Goal: Information Seeking & Learning: Learn about a topic

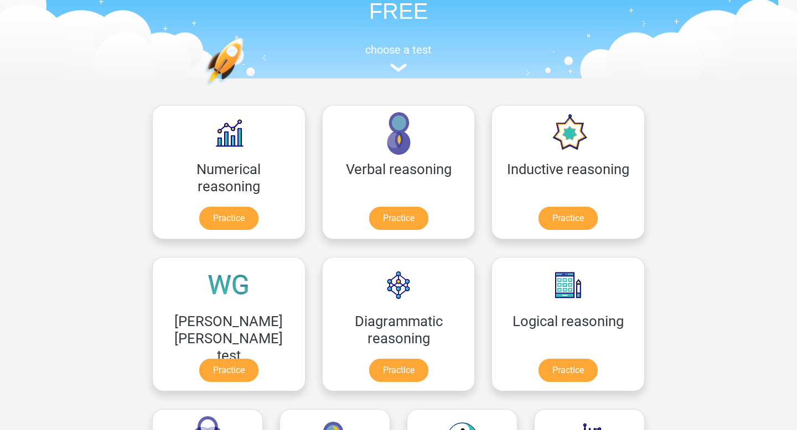
scroll to position [80, 0]
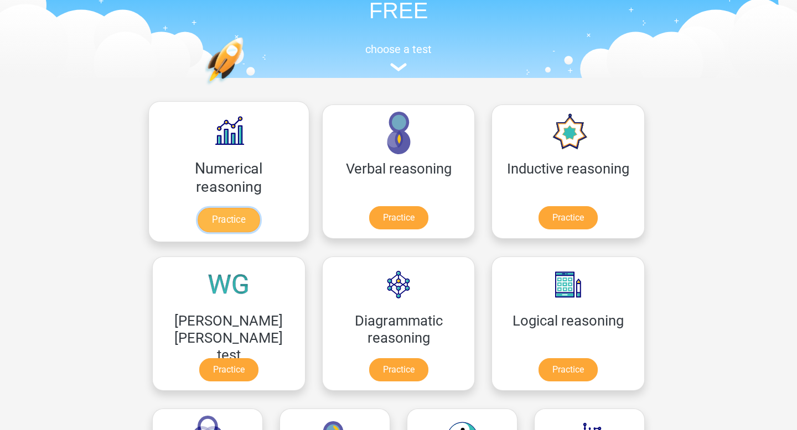
click at [215, 216] on link "Practice" at bounding box center [229, 220] width 62 height 24
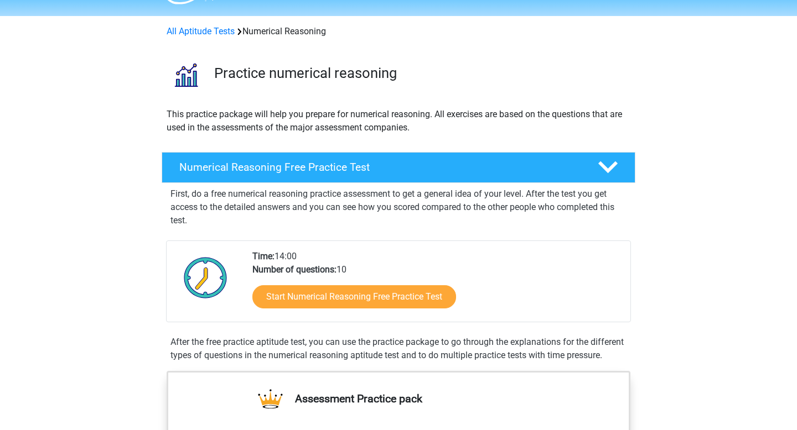
scroll to position [33, 0]
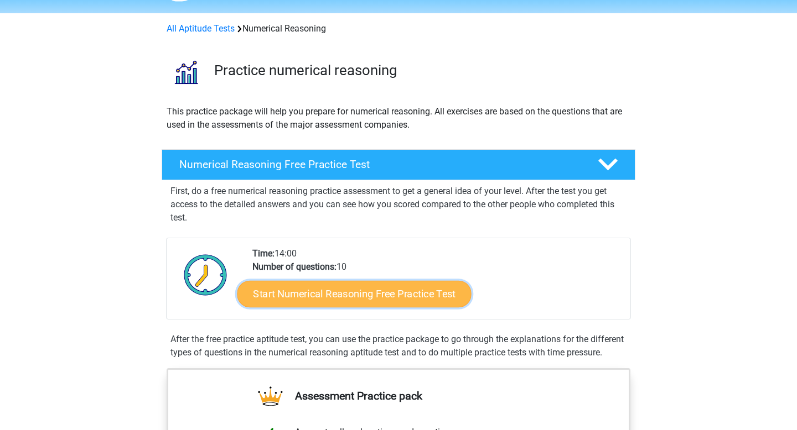
click at [333, 305] on link "Start Numerical Reasoning Free Practice Test" at bounding box center [354, 294] width 234 height 27
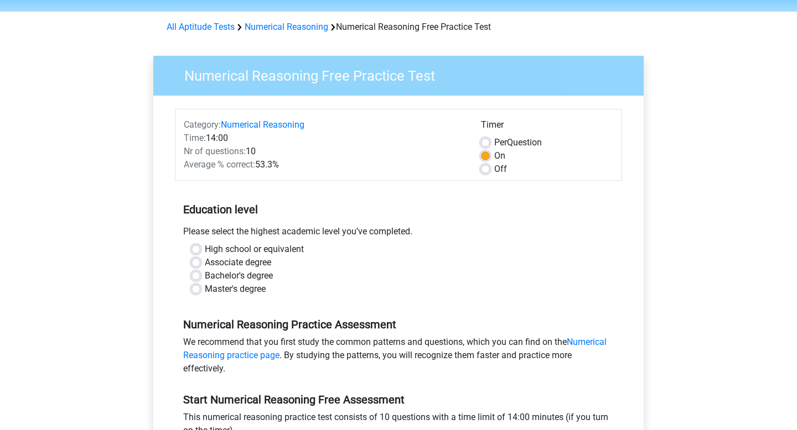
scroll to position [45, 0]
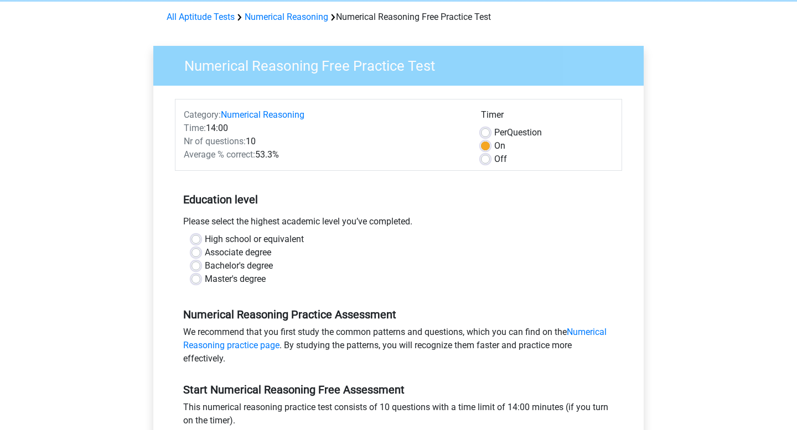
click at [267, 268] on label "Bachelor's degree" at bounding box center [239, 266] width 68 height 13
click at [200, 268] on input "Bachelor's degree" at bounding box center [195, 265] width 9 height 11
radio input "true"
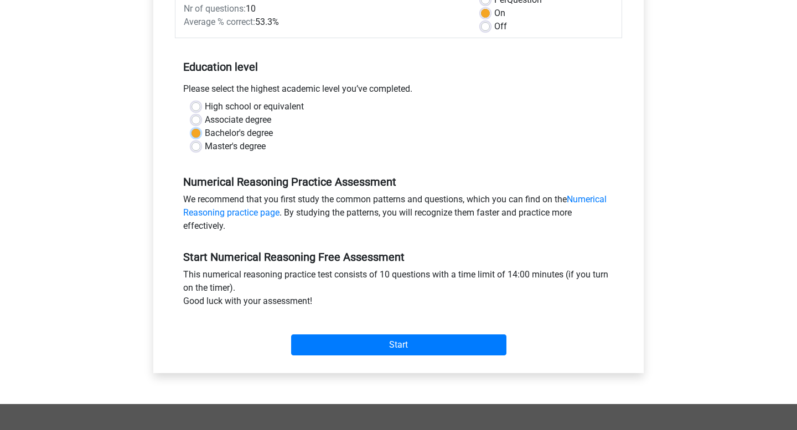
scroll to position [239, 0]
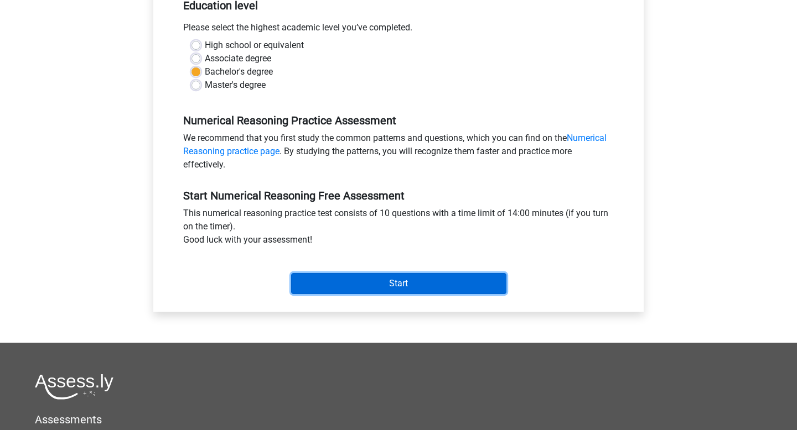
click at [333, 283] on input "Start" at bounding box center [398, 283] width 215 height 21
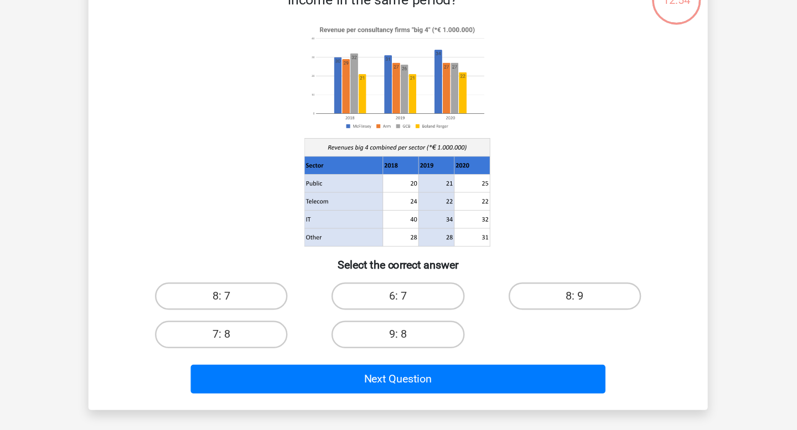
scroll to position [4, 0]
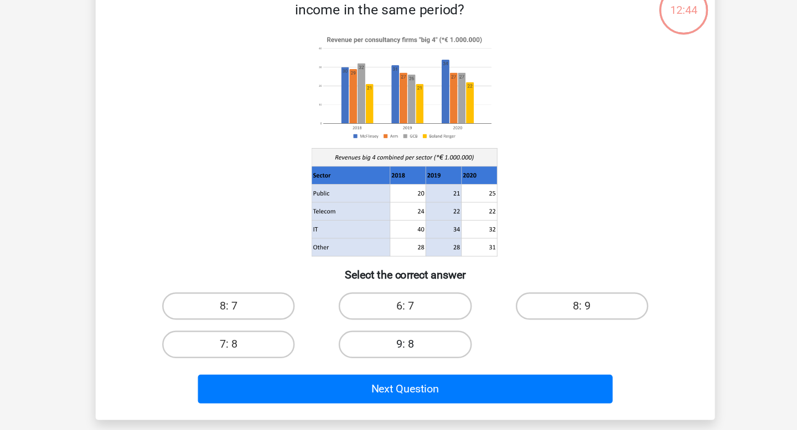
click at [412, 353] on label "9: 8" at bounding box center [398, 351] width 107 height 22
click at [406, 353] on input "9: 8" at bounding box center [401, 354] width 7 height 7
radio input "true"
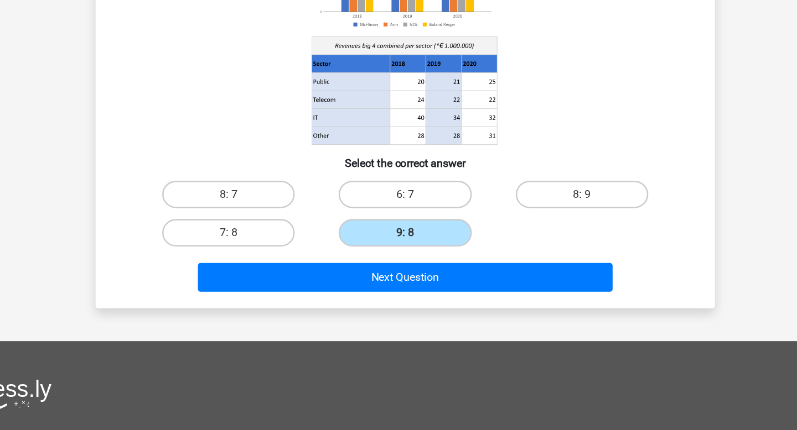
scroll to position [90, 0]
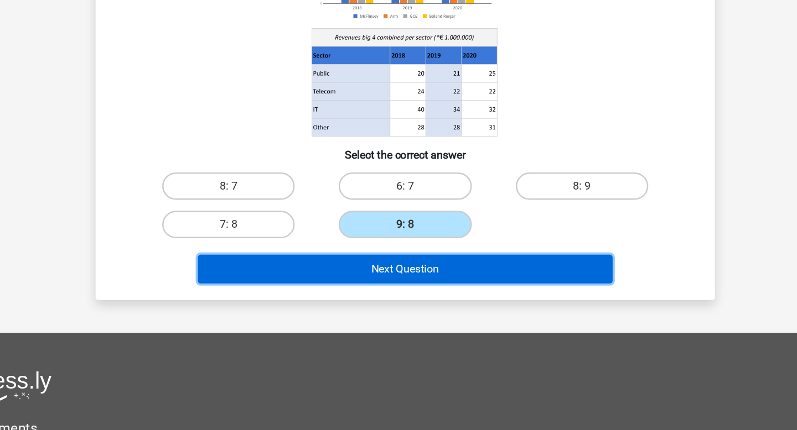
click at [395, 306] on button "Next Question" at bounding box center [398, 300] width 335 height 23
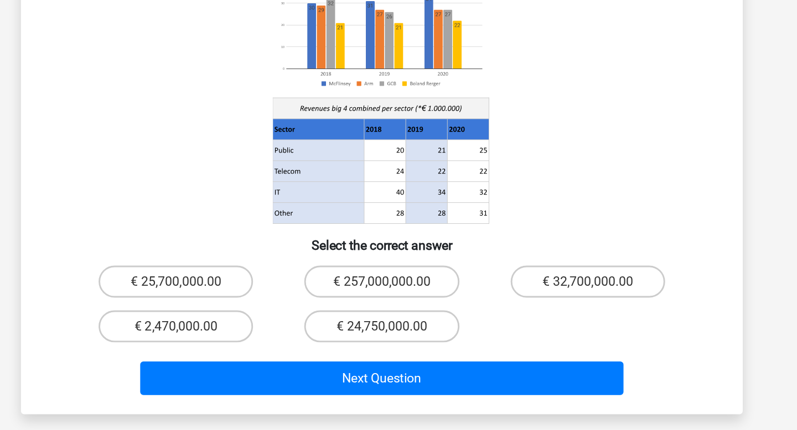
scroll to position [29, 0]
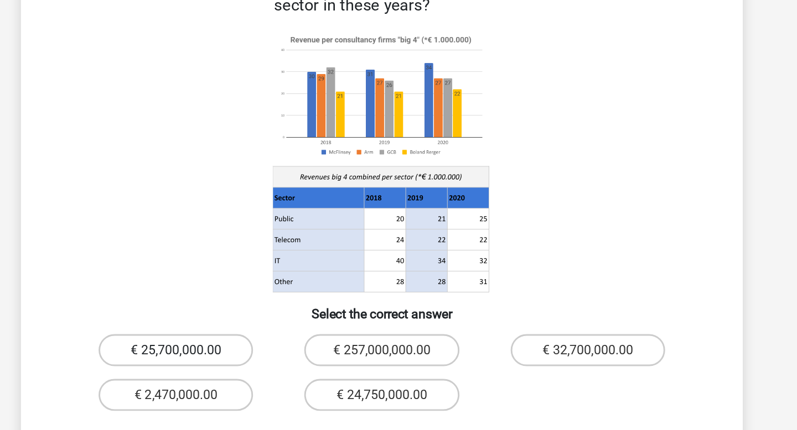
click at [278, 318] on label "€ 25,700,000.00" at bounding box center [256, 327] width 107 height 22
click at [263, 328] on input "€ 25,700,000.00" at bounding box center [259, 331] width 7 height 7
radio input "true"
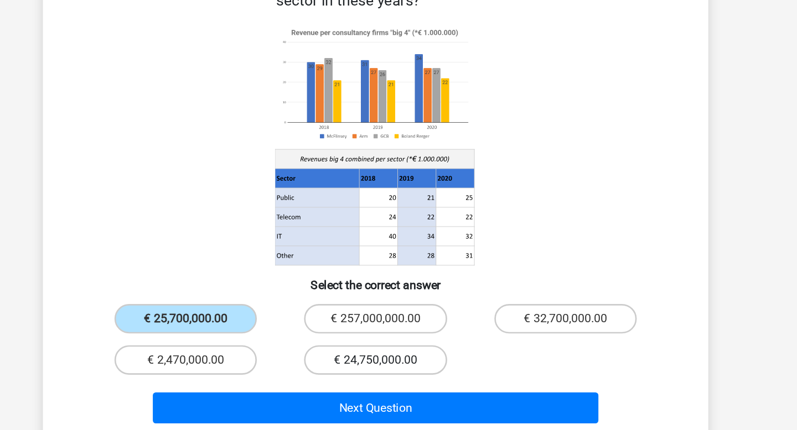
click at [362, 347] on label "€ 24,750,000.00" at bounding box center [398, 358] width 107 height 22
click at [398, 359] on input "€ 24,750,000.00" at bounding box center [401, 362] width 7 height 7
radio input "true"
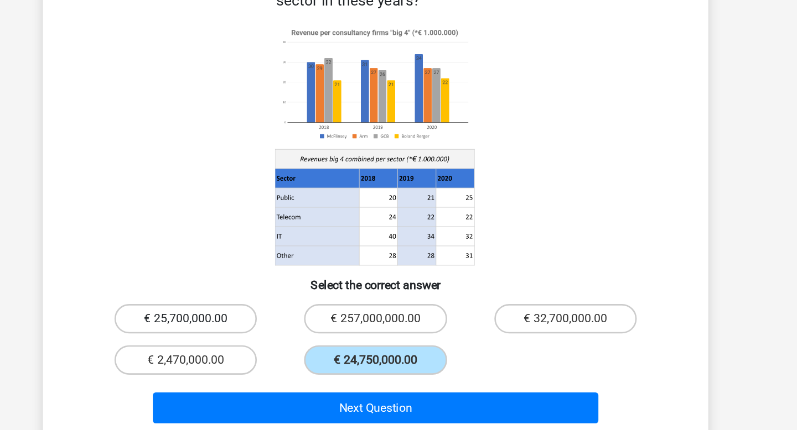
click at [273, 316] on label "€ 25,700,000.00" at bounding box center [256, 327] width 107 height 22
click at [263, 328] on input "€ 25,700,000.00" at bounding box center [259, 331] width 7 height 7
radio input "true"
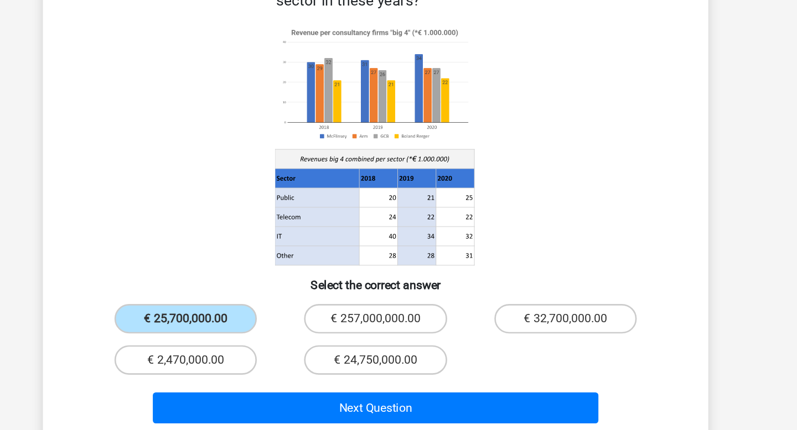
click at [364, 343] on div "€ 24,750,000.00" at bounding box center [398, 358] width 142 height 31
click at [365, 347] on label "€ 24,750,000.00" at bounding box center [398, 358] width 107 height 22
click at [398, 359] on input "€ 24,750,000.00" at bounding box center [401, 362] width 7 height 7
radio input "true"
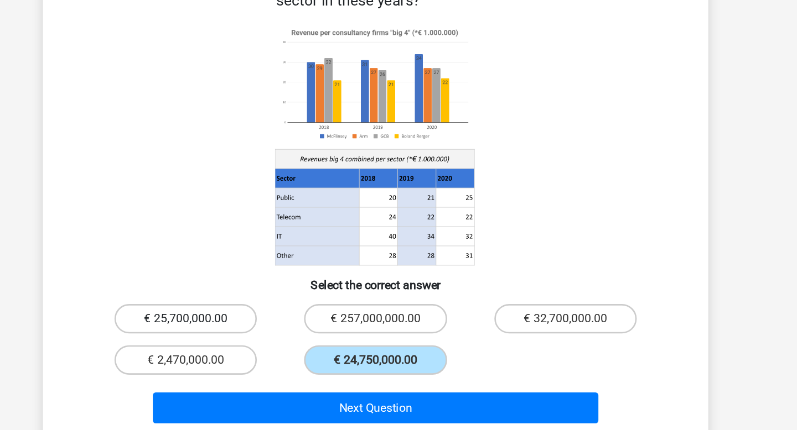
click at [284, 316] on label "€ 25,700,000.00" at bounding box center [256, 327] width 107 height 22
click at [263, 328] on input "€ 25,700,000.00" at bounding box center [259, 331] width 7 height 7
radio input "true"
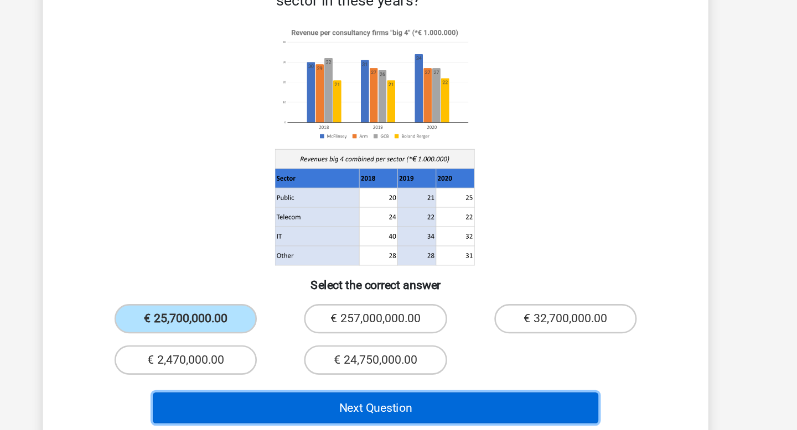
click at [343, 383] on button "Next Question" at bounding box center [398, 394] width 335 height 23
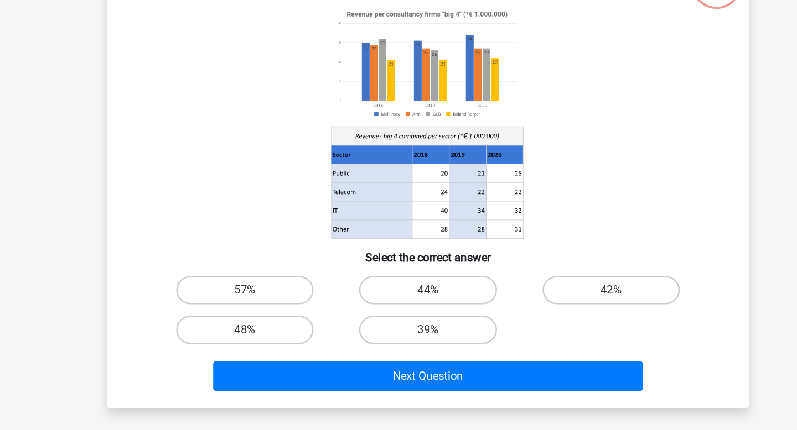
scroll to position [2, 0]
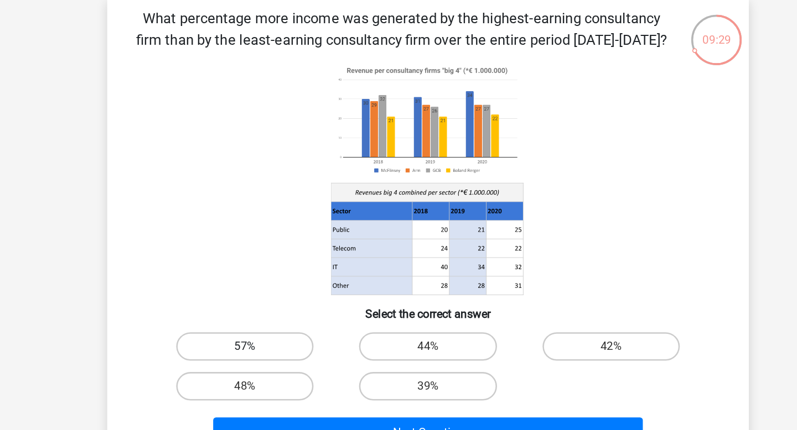
click at [287, 319] on label "57%" at bounding box center [256, 321] width 107 height 22
click at [263, 321] on input "57%" at bounding box center [259, 324] width 7 height 7
radio input "true"
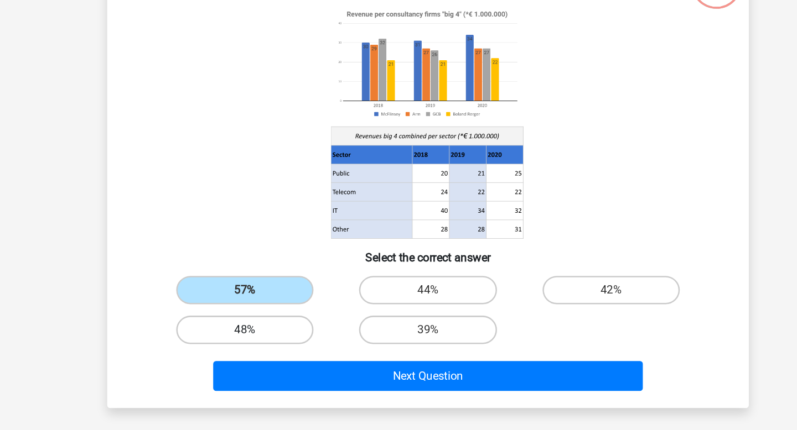
click at [304, 352] on label "48%" at bounding box center [256, 352] width 107 height 22
click at [263, 352] on input "48%" at bounding box center [259, 355] width 7 height 7
radio input "true"
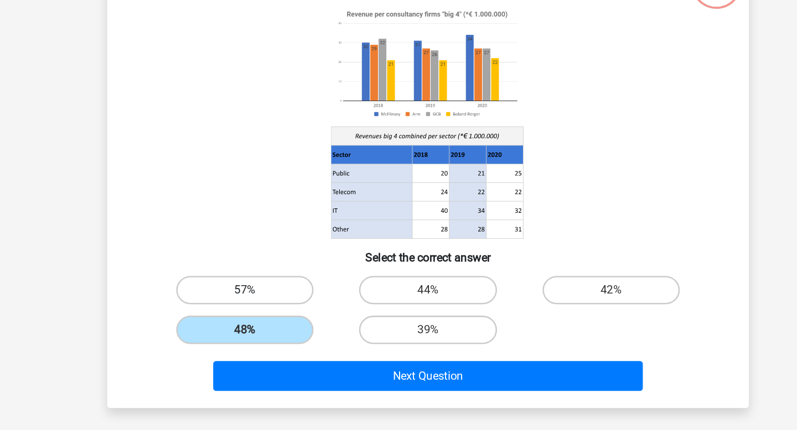
click at [298, 325] on label "57%" at bounding box center [256, 321] width 107 height 22
click at [263, 325] on input "57%" at bounding box center [259, 324] width 7 height 7
radio input "true"
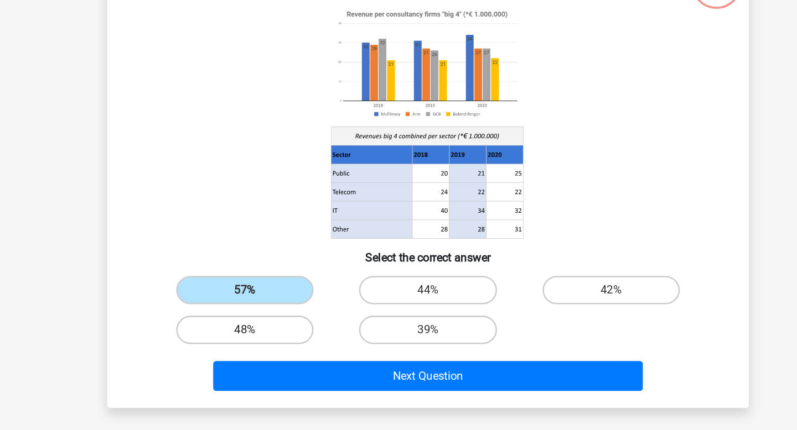
click at [295, 351] on label "48%" at bounding box center [256, 352] width 107 height 22
click at [263, 352] on input "48%" at bounding box center [259, 355] width 7 height 7
radio input "true"
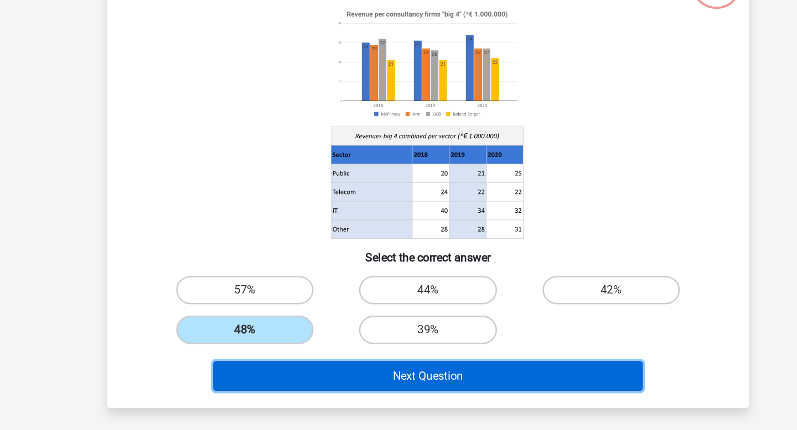
click at [344, 378] on button "Next Question" at bounding box center [398, 388] width 335 height 23
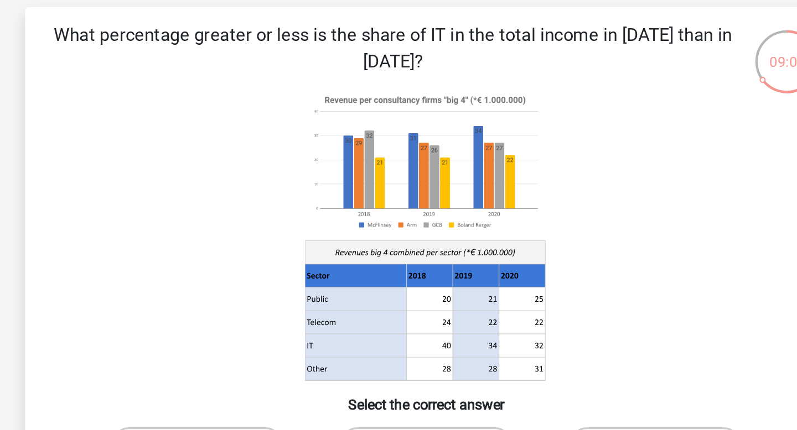
scroll to position [46, 0]
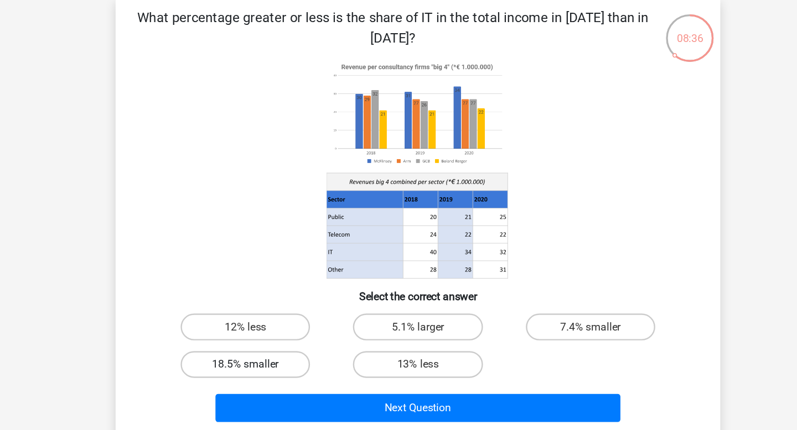
click at [277, 305] on label "18.5% smaller" at bounding box center [256, 309] width 107 height 22
click at [263, 309] on input "18.5% smaller" at bounding box center [259, 312] width 7 height 7
radio input "true"
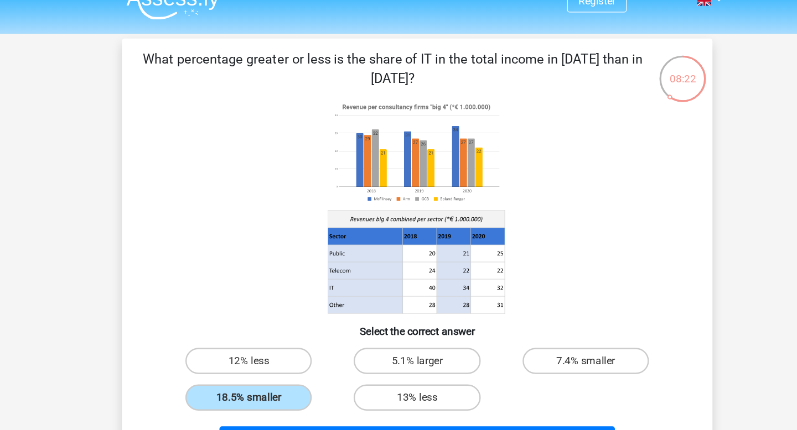
scroll to position [17, 0]
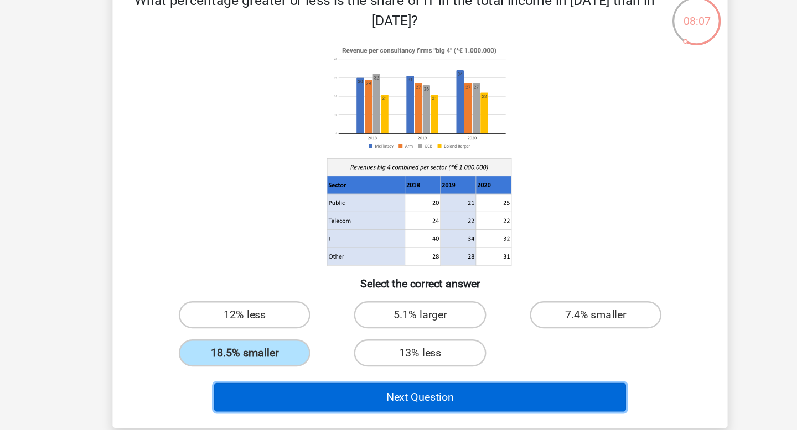
click at [386, 378] on button "Next Question" at bounding box center [398, 373] width 335 height 23
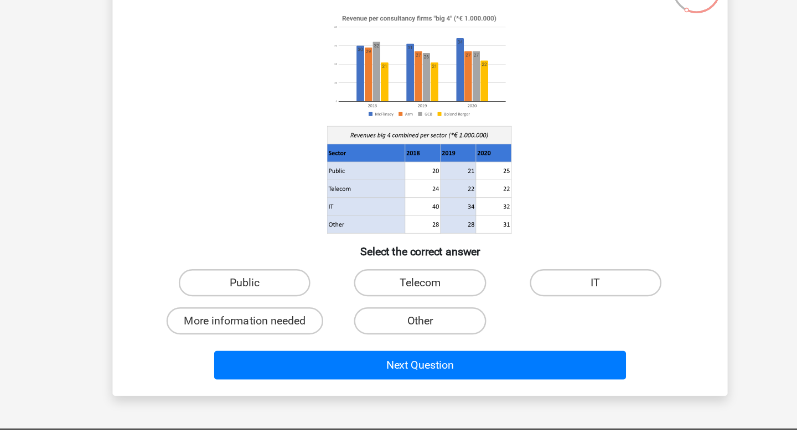
scroll to position [32, 0]
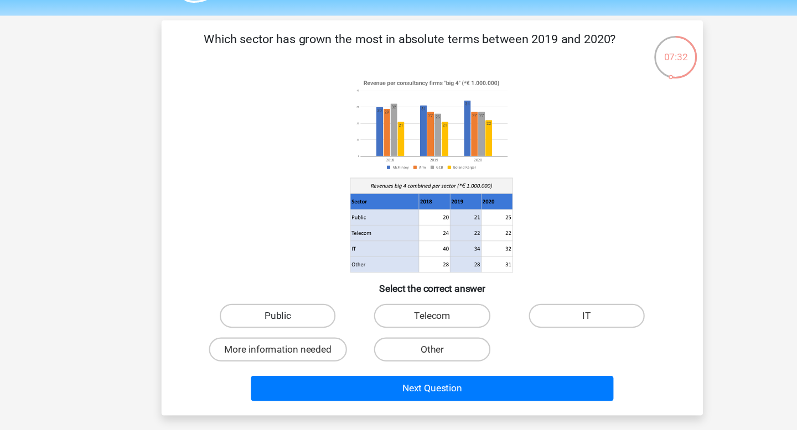
click at [284, 288] on label "Public" at bounding box center [256, 292] width 107 height 22
click at [263, 292] on input "Public" at bounding box center [259, 295] width 7 height 7
radio input "true"
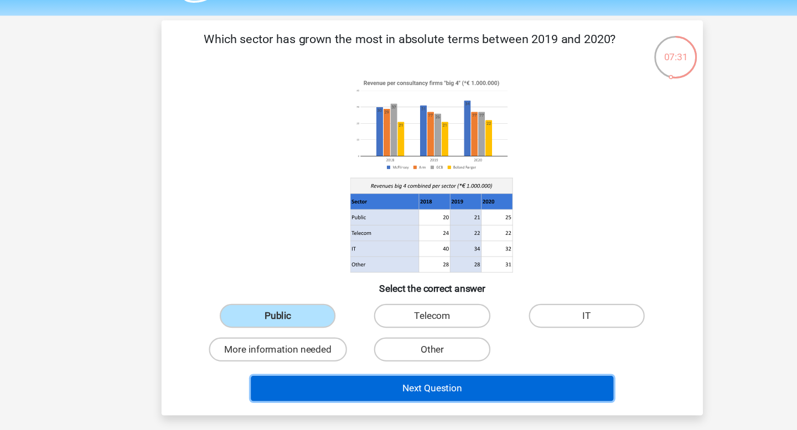
click at [369, 356] on button "Next Question" at bounding box center [398, 358] width 335 height 23
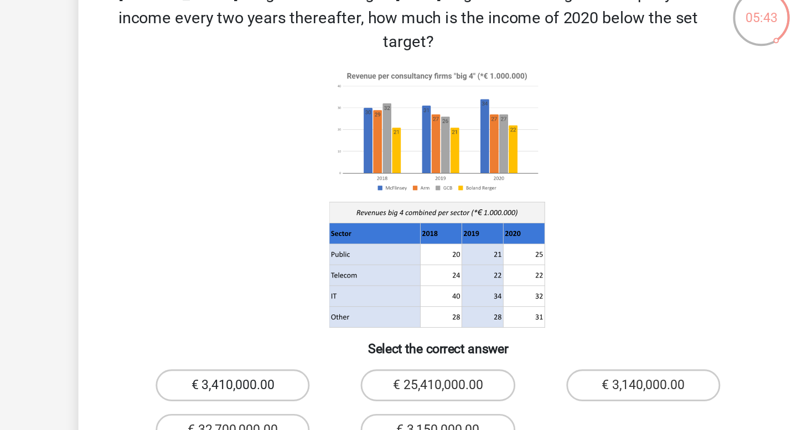
click at [282, 297] on label "€ 3,410,000.00" at bounding box center [256, 308] width 107 height 22
click at [263, 308] on input "€ 3,410,000.00" at bounding box center [259, 311] width 7 height 7
radio input "true"
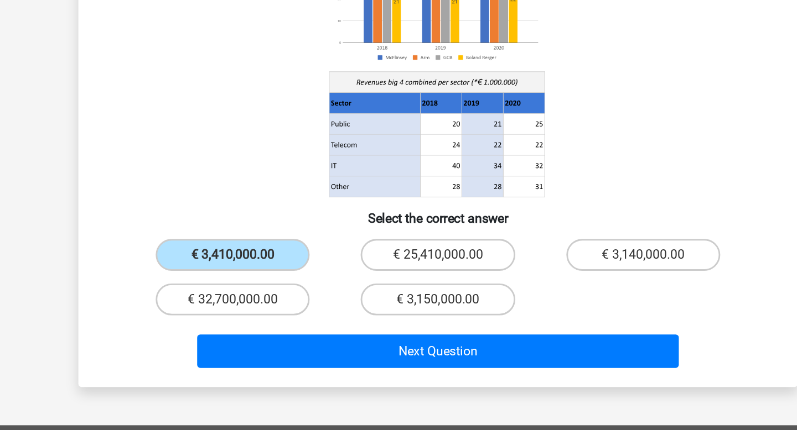
scroll to position [71, 0]
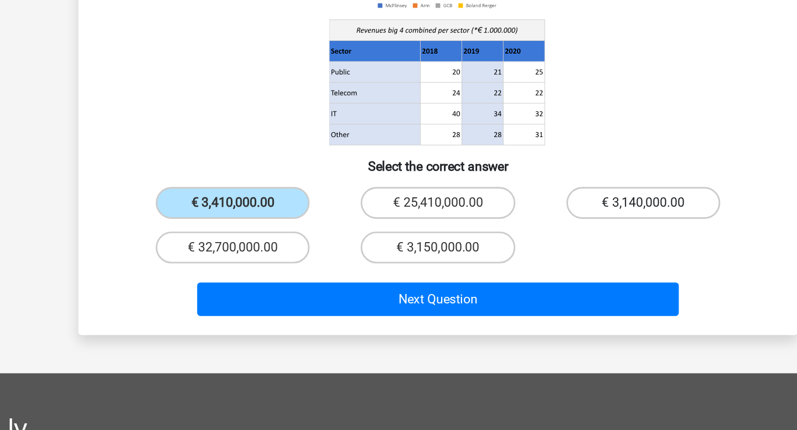
click at [530, 258] on label "€ 3,140,000.00" at bounding box center [540, 269] width 107 height 22
click at [541, 269] on input "€ 3,140,000.00" at bounding box center [544, 272] width 7 height 7
radio input "true"
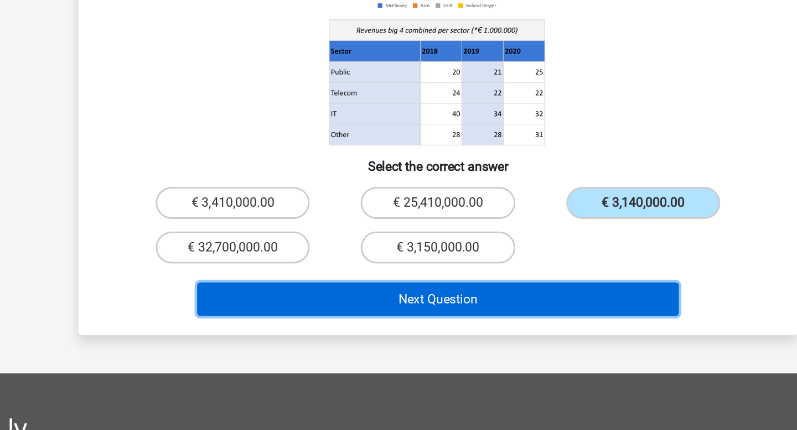
click at [510, 325] on button "Next Question" at bounding box center [398, 336] width 335 height 23
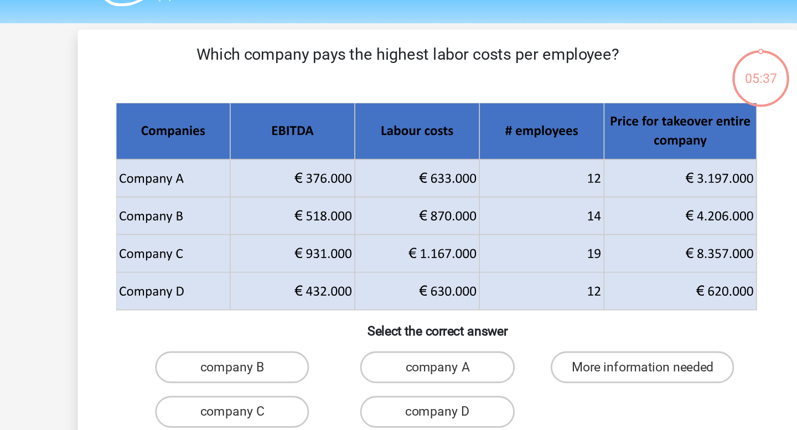
scroll to position [27, 0]
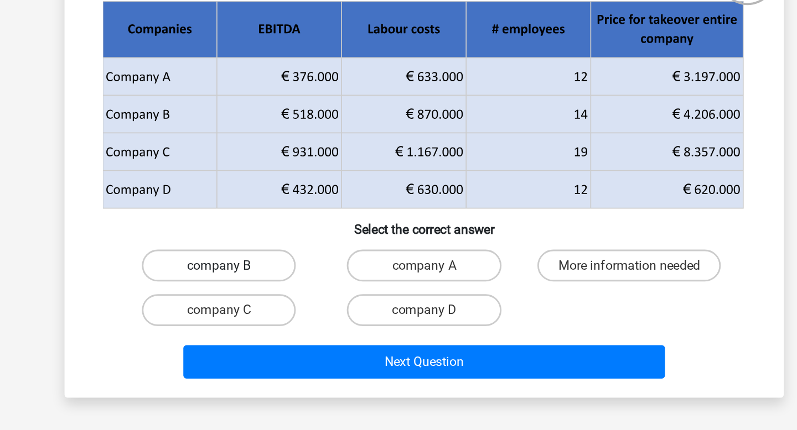
click at [287, 266] on label "company B" at bounding box center [256, 259] width 107 height 22
click at [263, 266] on input "company B" at bounding box center [259, 262] width 7 height 7
radio input "true"
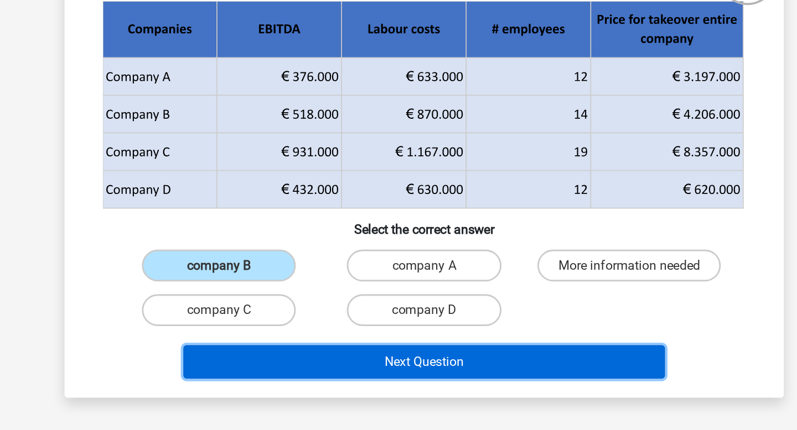
click at [346, 324] on button "Next Question" at bounding box center [398, 325] width 335 height 23
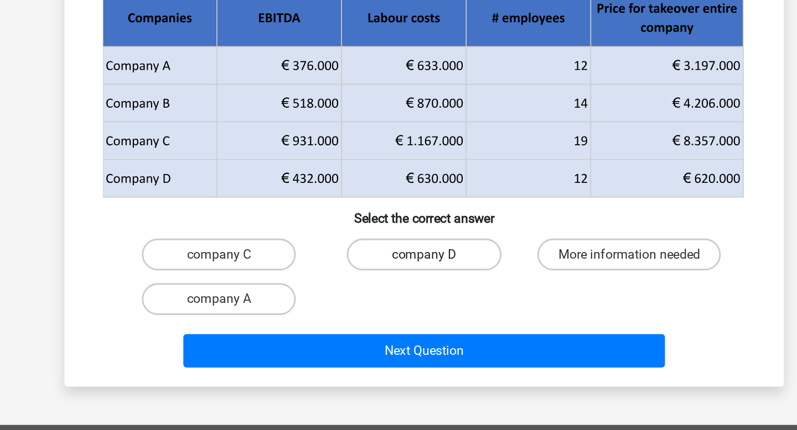
click at [396, 257] on label "company D" at bounding box center [398, 259] width 107 height 22
click at [398, 259] on input "company D" at bounding box center [401, 262] width 7 height 7
radio input "true"
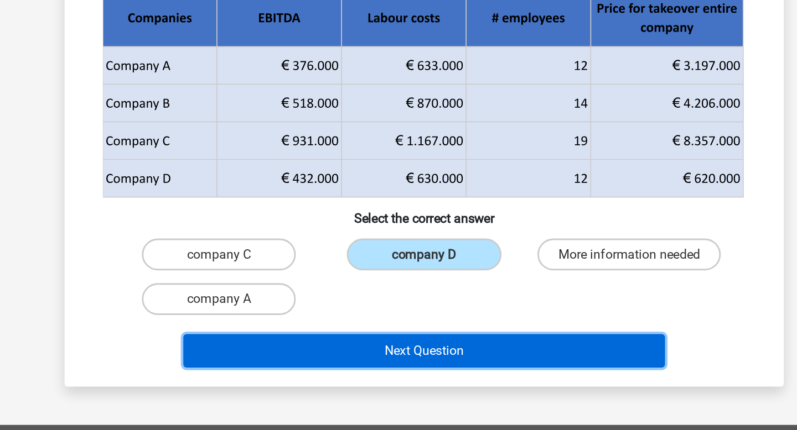
click at [374, 326] on button "Next Question" at bounding box center [398, 325] width 335 height 23
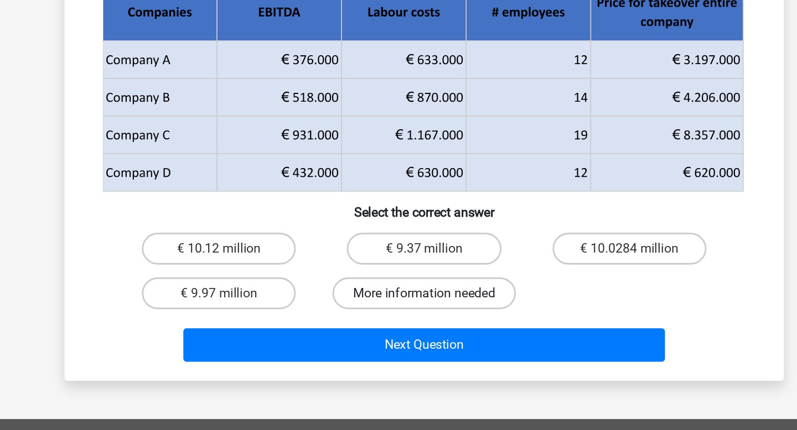
click at [364, 317] on label "More information needed" at bounding box center [398, 323] width 127 height 22
click at [398, 323] on input "More information needed" at bounding box center [401, 326] width 7 height 7
radio input "true"
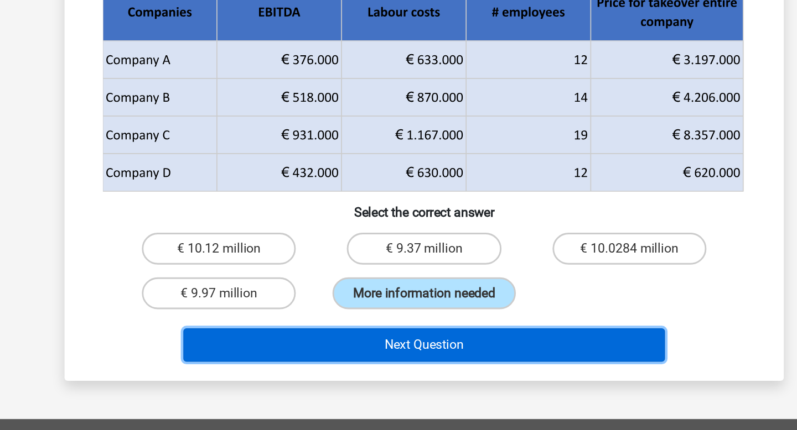
click at [372, 357] on button "Next Question" at bounding box center [398, 358] width 335 height 23
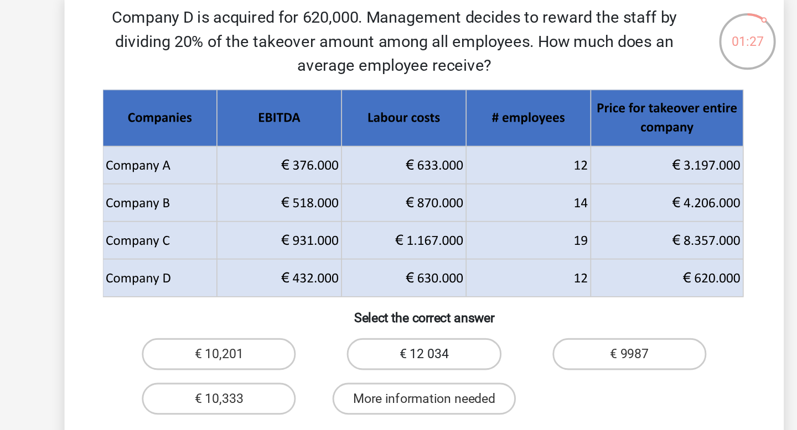
click at [383, 275] on label "€ 12 034" at bounding box center [398, 275] width 107 height 22
click at [398, 276] on input "€ 12 034" at bounding box center [401, 279] width 7 height 7
radio input "true"
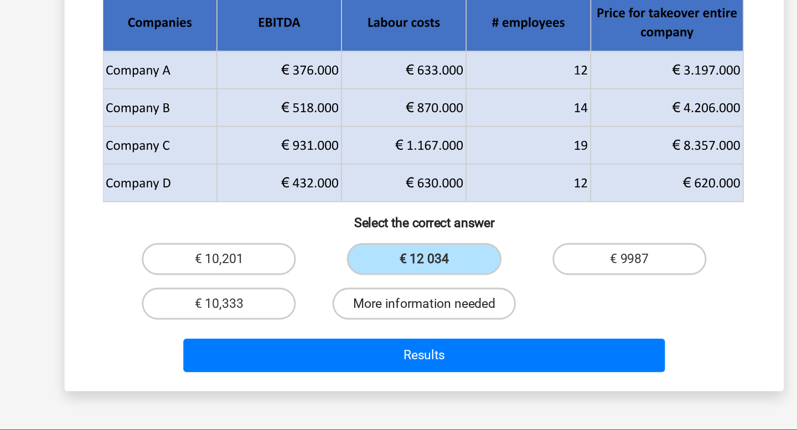
scroll to position [86, 0]
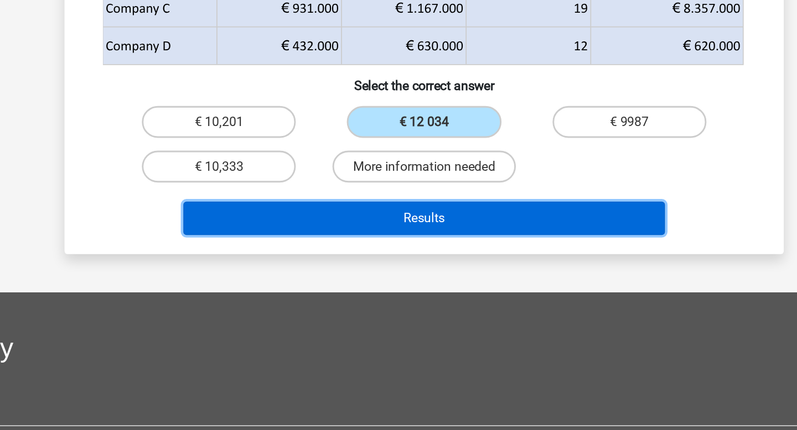
click at [411, 289] on button "Results" at bounding box center [398, 283] width 335 height 23
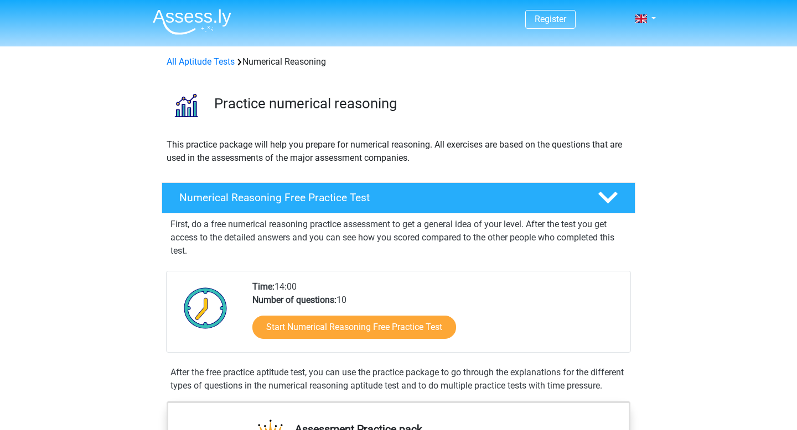
scroll to position [33, 0]
